Goal: Task Accomplishment & Management: Use online tool/utility

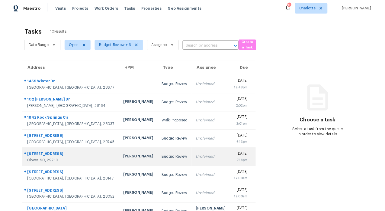
scroll to position [51, 0]
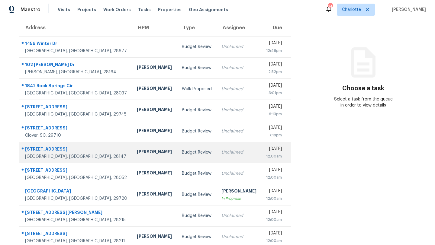
click at [51, 148] on div "[STREET_ADDRESS]" at bounding box center [76, 150] width 102 height 8
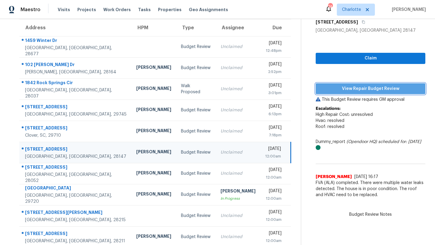
click at [378, 86] on span "View Repair Budget Review" at bounding box center [371, 89] width 100 height 8
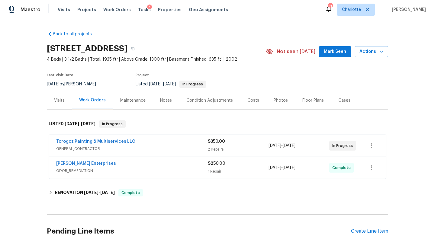
scroll to position [105, 0]
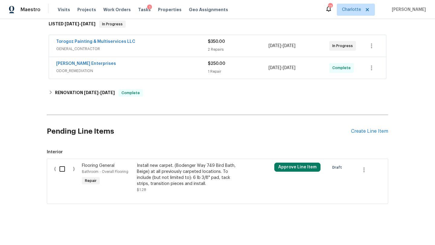
click at [361, 131] on div "Pending Line Items Create Line Item" at bounding box center [218, 132] width 342 height 28
click at [361, 129] on div "Create Line Item" at bounding box center [369, 132] width 37 height 6
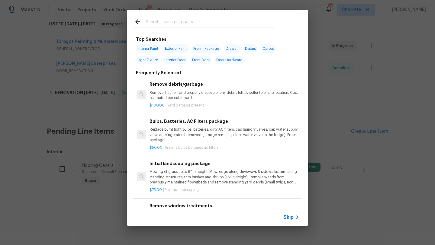
click at [190, 23] on input "text" at bounding box center [210, 22] width 128 height 9
type input "d"
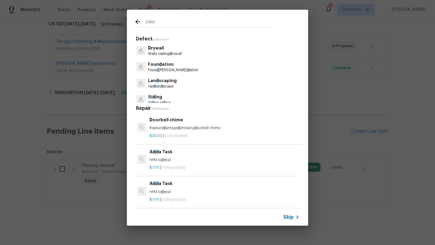
click at [166, 24] on input "odor" at bounding box center [210, 22] width 128 height 9
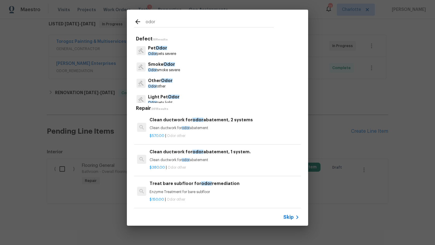
type input "odor"
click at [165, 63] on span "Odor" at bounding box center [169, 64] width 11 height 4
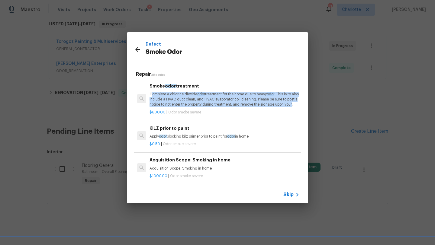
scroll to position [0, 1]
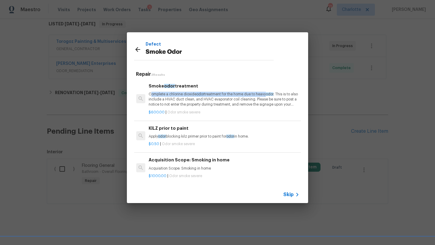
drag, startPoint x: 176, startPoint y: 94, endPoint x: 267, endPoint y: 96, distance: 91.0
click at [267, 96] on p "Complete a chlorine dioxide odor treatment for the home due to heavy odor . Thi…" at bounding box center [224, 99] width 150 height 15
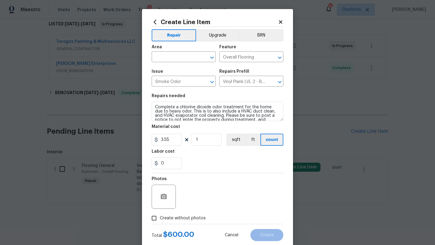
type input "Smoke odor treatment $600.00"
type input "600"
drag, startPoint x: 159, startPoint y: 106, endPoint x: 214, endPoint y: 123, distance: 57.5
click at [211, 126] on section "Repairs needed Complete a chlorine dioxide odor treatment for the home due to h…" at bounding box center [218, 131] width 132 height 83
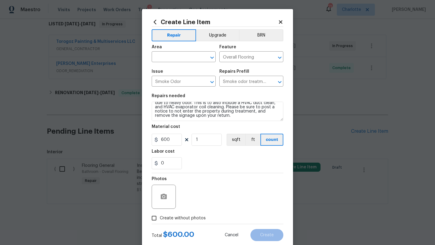
click at [279, 22] on icon at bounding box center [280, 21] width 3 height 3
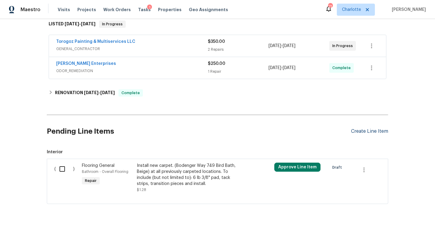
click at [365, 129] on div "Create Line Item" at bounding box center [369, 132] width 37 height 6
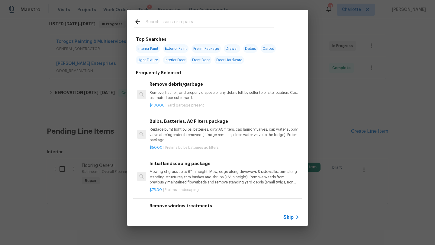
click at [160, 19] on input "text" at bounding box center [210, 22] width 128 height 9
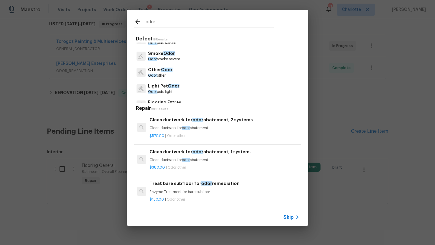
scroll to position [0, 0]
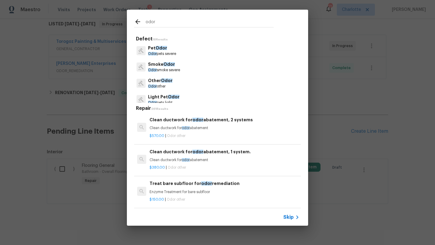
type input "odor"
click at [164, 81] on span "Odor" at bounding box center [166, 81] width 11 height 4
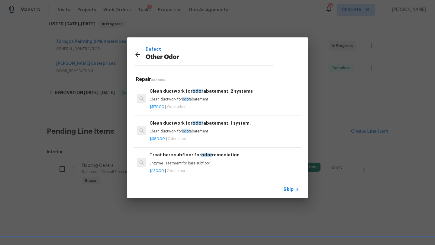
click at [137, 55] on icon at bounding box center [137, 54] width 5 height 5
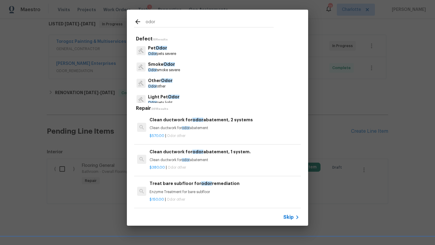
click at [164, 64] on span "Odor" at bounding box center [169, 64] width 11 height 4
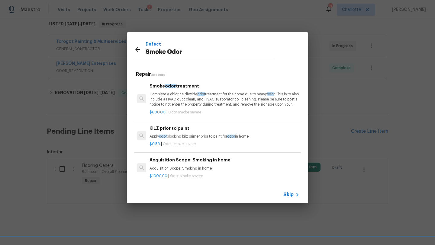
click at [137, 47] on icon at bounding box center [137, 49] width 7 height 7
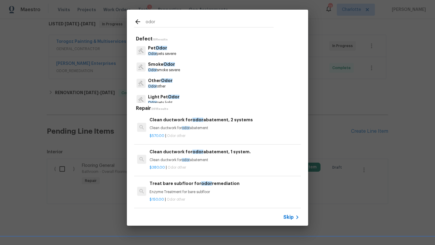
click at [139, 23] on icon at bounding box center [137, 21] width 7 height 7
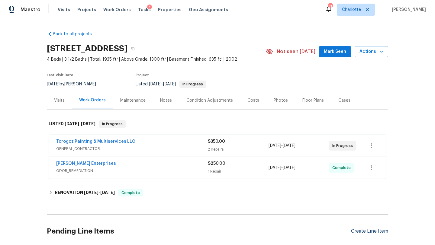
click at [365, 230] on div "Create Line Item" at bounding box center [369, 232] width 37 height 6
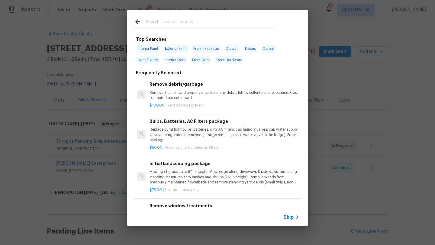
click at [160, 18] on div at bounding box center [204, 22] width 140 height 9
click at [157, 23] on input "text" at bounding box center [210, 22] width 128 height 9
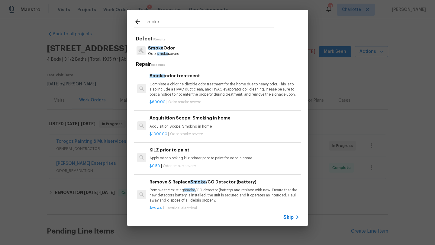
type input "smoke"
click at [152, 48] on span "Smoke" at bounding box center [155, 48] width 15 height 4
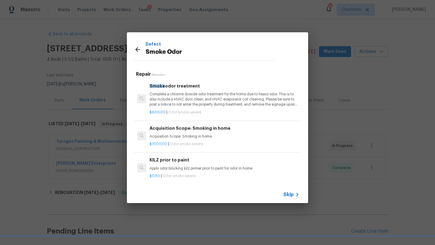
click at [136, 48] on icon at bounding box center [137, 49] width 5 height 5
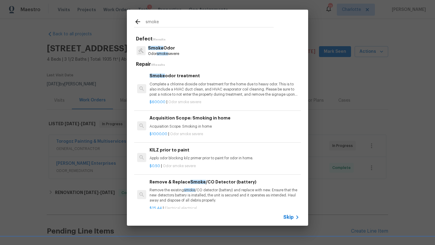
click at [136, 22] on icon at bounding box center [137, 21] width 5 height 5
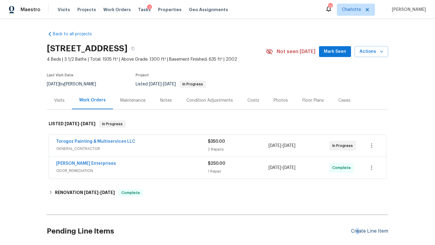
click at [355, 231] on div "Create Line Item" at bounding box center [369, 232] width 37 height 6
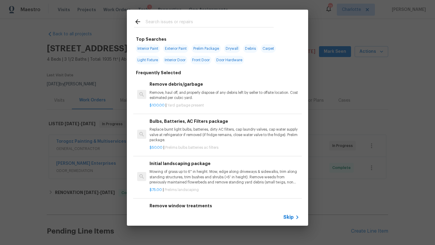
click at [186, 24] on input "text" at bounding box center [210, 22] width 128 height 9
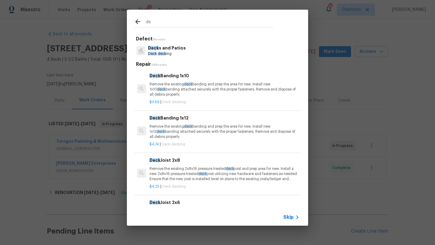
type input "d"
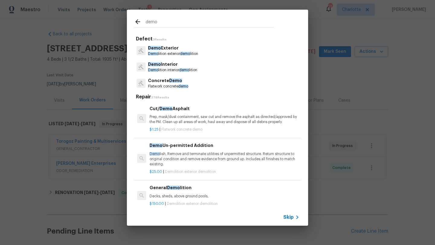
type input "demo"
click at [192, 52] on p "Demo lition exterior demo lition" at bounding box center [173, 53] width 50 height 5
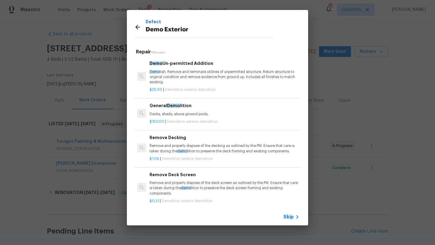
click at [201, 112] on p "Decks, sheds, above ground pools," at bounding box center [225, 114] width 150 height 5
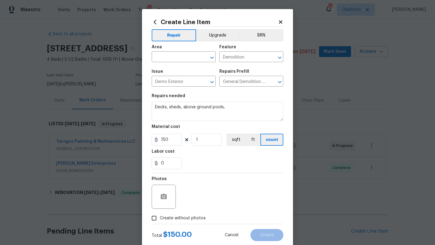
click at [279, 22] on icon at bounding box center [280, 21] width 3 height 3
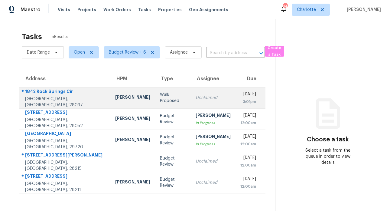
scroll to position [24, 0]
